Goal: Check status: Check status

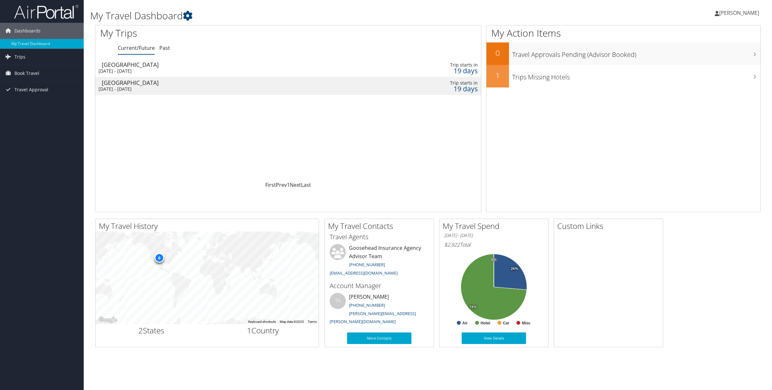
click at [142, 70] on div "[DATE] - [DATE]" at bounding box center [215, 71] width 234 height 6
click at [111, 88] on div "[DATE] - [DATE]" at bounding box center [215, 89] width 234 height 6
